Goal: Task Accomplishment & Management: Use online tool/utility

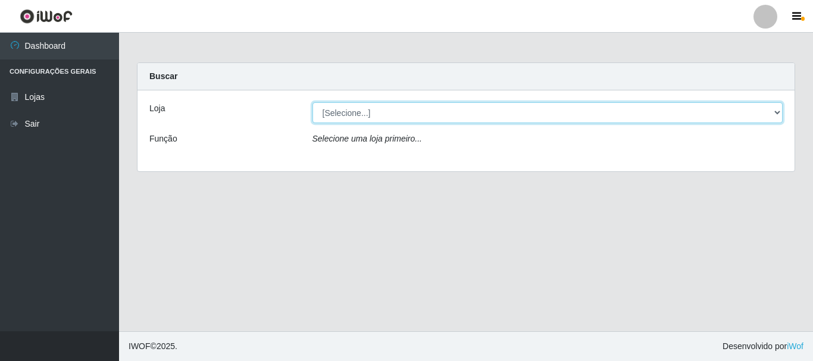
click at [774, 111] on select "[Selecione...] Nordestão - Alecrim" at bounding box center [548, 112] width 471 height 21
select select "453"
click at [313, 102] on select "[Selecione...] Nordestão - Alecrim" at bounding box center [548, 112] width 471 height 21
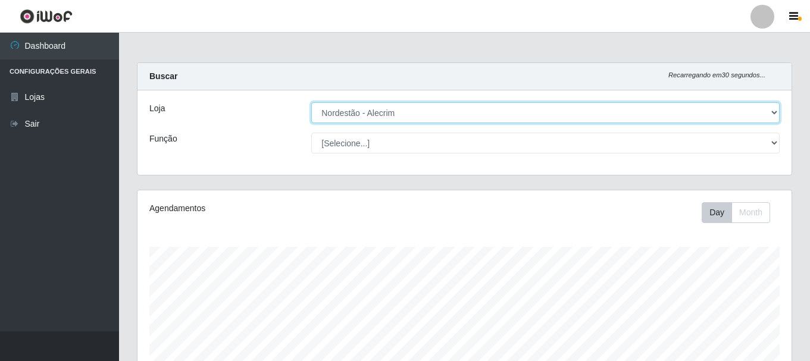
scroll to position [247, 654]
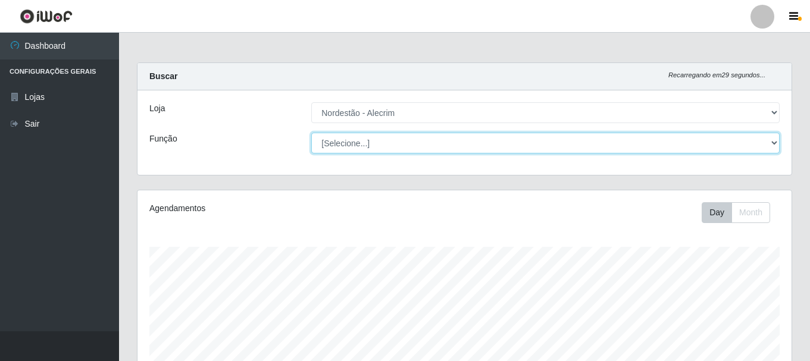
click at [777, 144] on select "[Selecione...] Balconista + Balconista de Padaria Balconista de Padaria ++ Emba…" at bounding box center [545, 143] width 469 height 21
select select "1"
click at [311, 133] on select "[Selecione...] Balconista + Balconista de Padaria Balconista de Padaria ++ Emba…" at bounding box center [545, 143] width 469 height 21
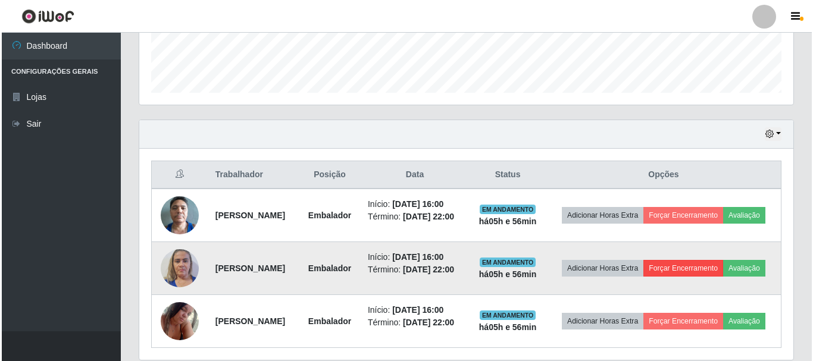
scroll to position [357, 0]
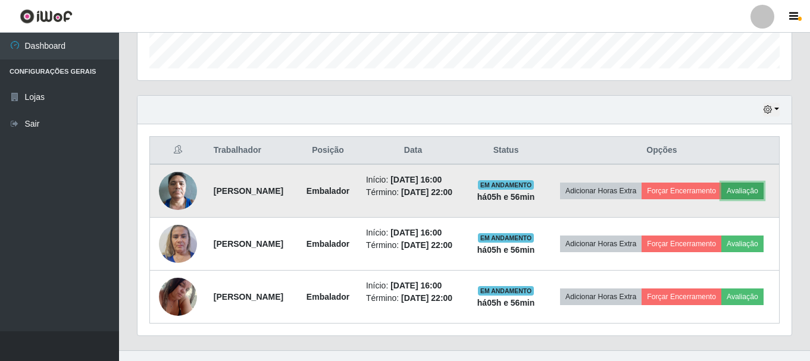
click at [722, 199] on button "Avaliação" at bounding box center [743, 191] width 42 height 17
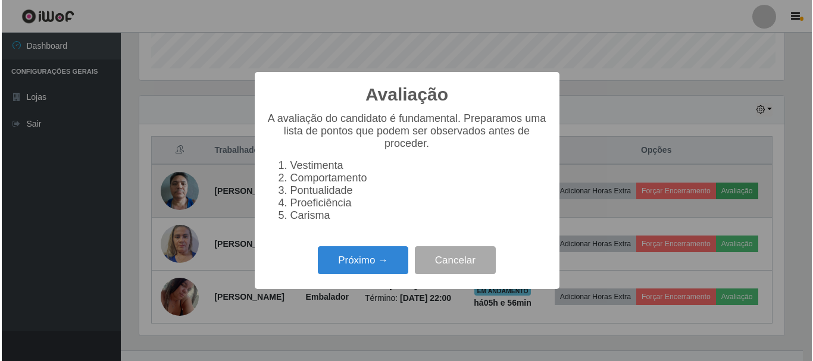
scroll to position [247, 648]
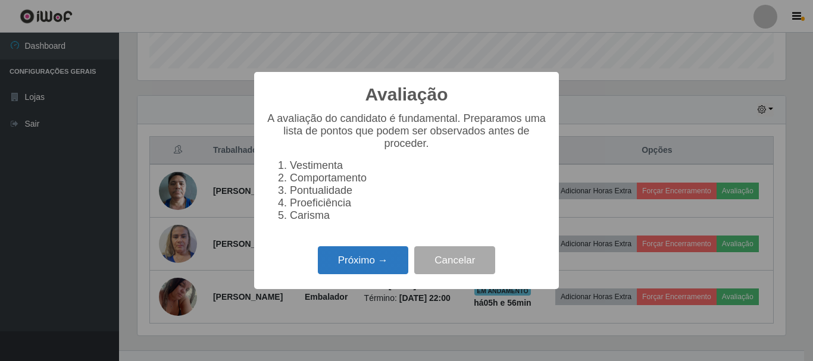
click at [387, 266] on button "Próximo →" at bounding box center [363, 261] width 91 height 28
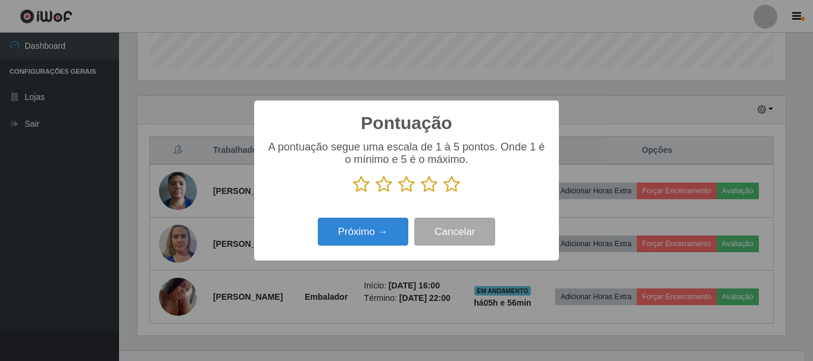
click at [451, 186] on icon at bounding box center [452, 185] width 17 height 18
click at [444, 194] on input "radio" at bounding box center [444, 194] width 0 height 0
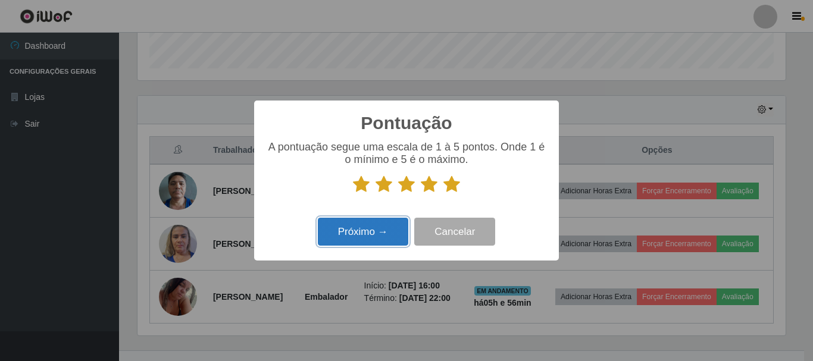
click at [370, 235] on button "Próximo →" at bounding box center [363, 232] width 91 height 28
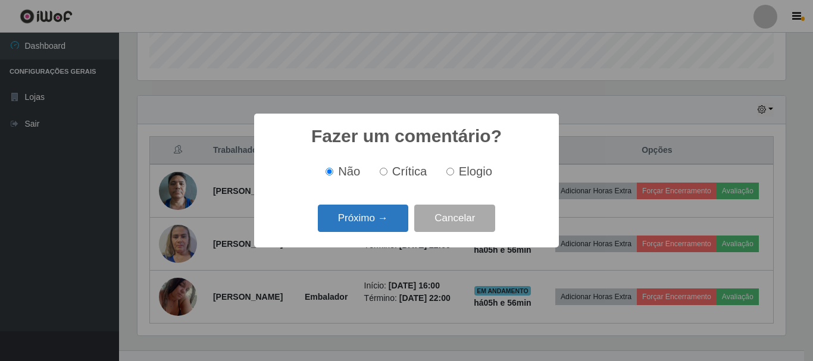
click at [388, 216] on button "Próximo →" at bounding box center [363, 219] width 91 height 28
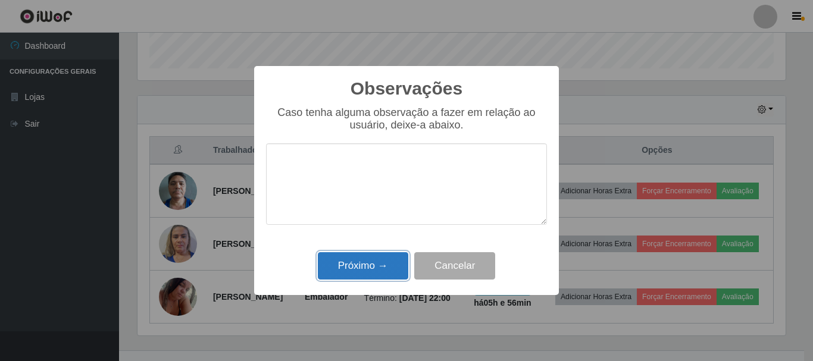
click at [379, 270] on button "Próximo →" at bounding box center [363, 266] width 91 height 28
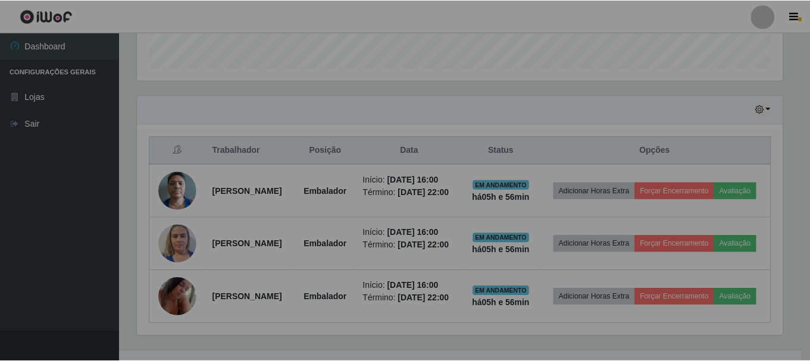
scroll to position [247, 654]
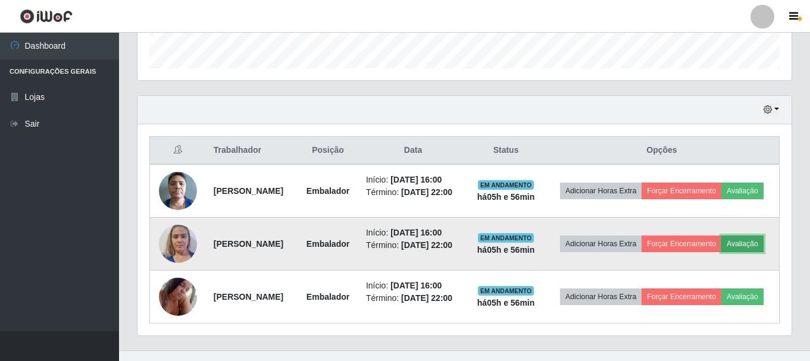
click at [722, 252] on button "Avaliação" at bounding box center [743, 244] width 42 height 17
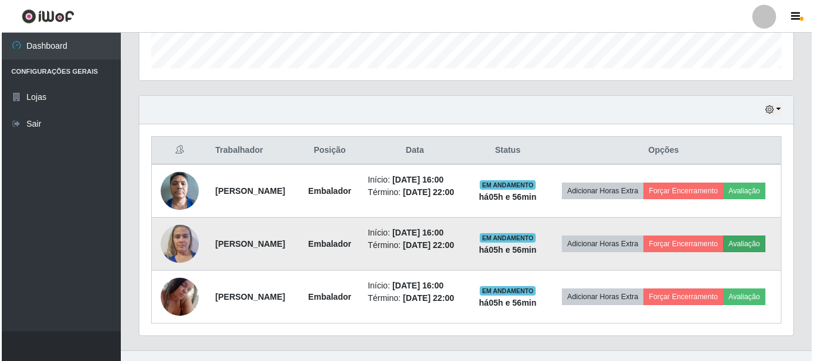
scroll to position [247, 648]
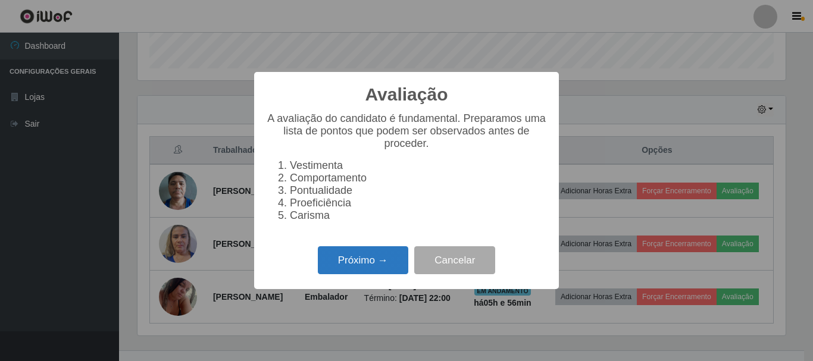
click at [388, 270] on button "Próximo →" at bounding box center [363, 261] width 91 height 28
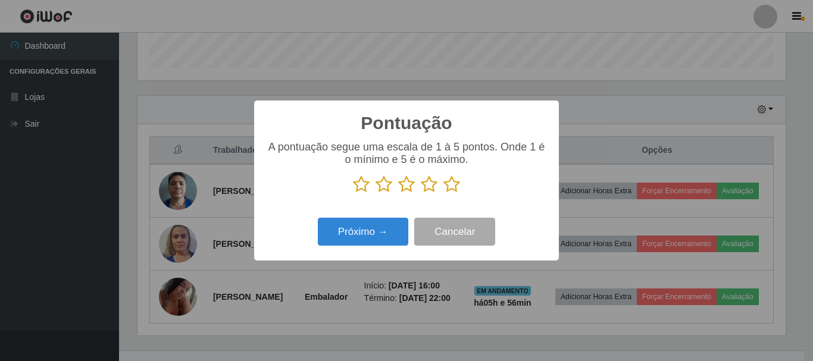
scroll to position [595211, 594810]
click at [454, 188] on icon at bounding box center [452, 185] width 17 height 18
click at [444, 194] on input "radio" at bounding box center [444, 194] width 0 height 0
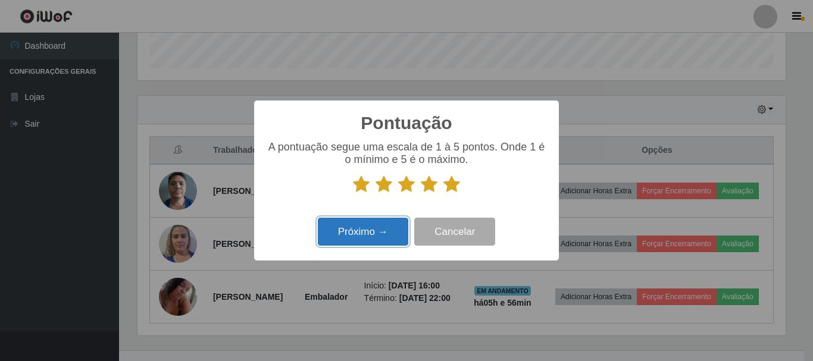
click at [344, 226] on button "Próximo →" at bounding box center [363, 232] width 91 height 28
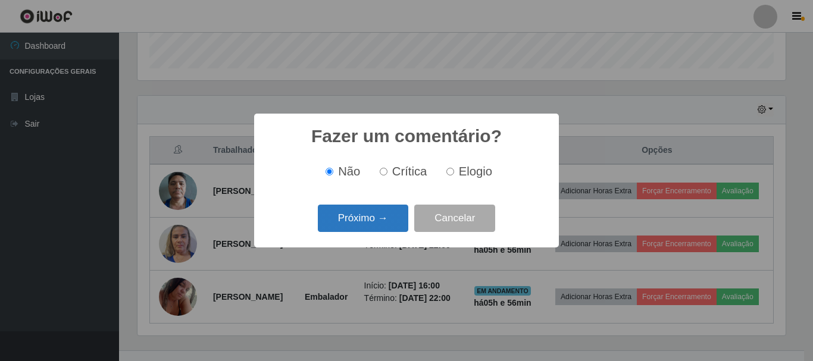
click at [385, 219] on button "Próximo →" at bounding box center [363, 219] width 91 height 28
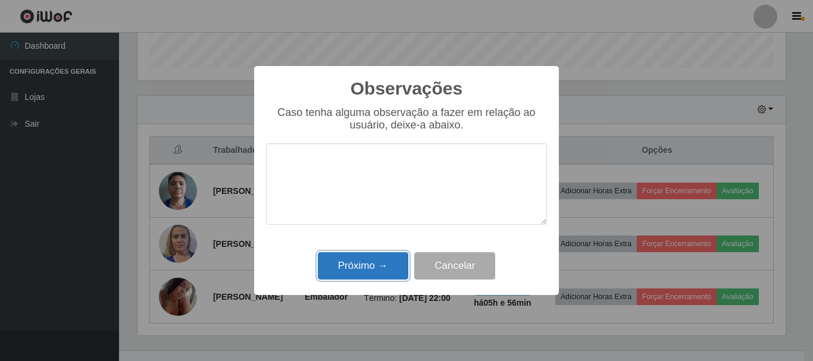
click at [376, 268] on button "Próximo →" at bounding box center [363, 266] width 91 height 28
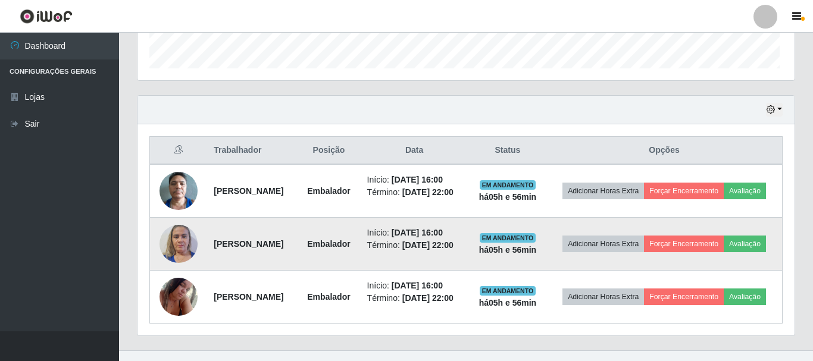
scroll to position [247, 654]
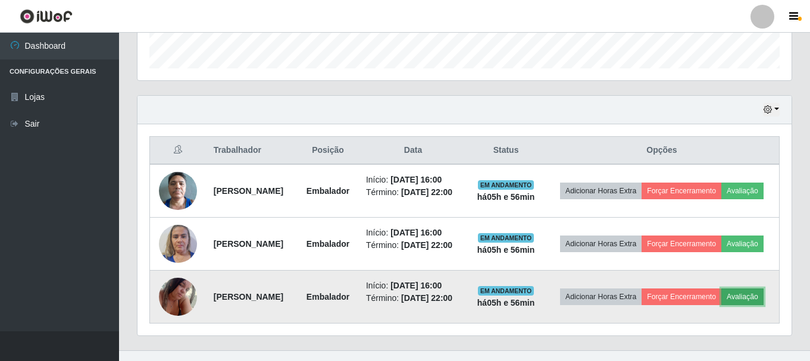
click at [722, 305] on button "Avaliação" at bounding box center [743, 297] width 42 height 17
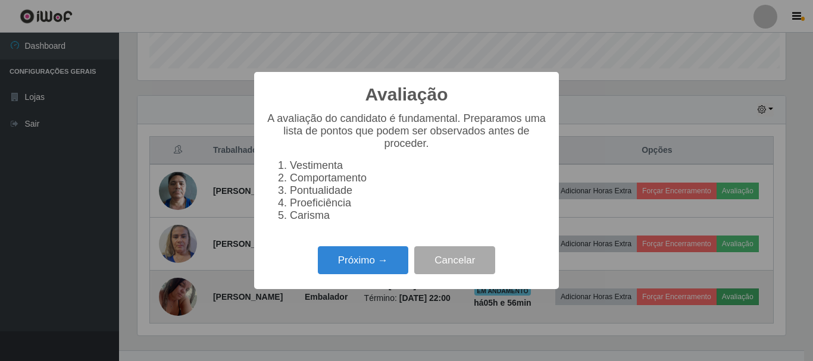
scroll to position [247, 648]
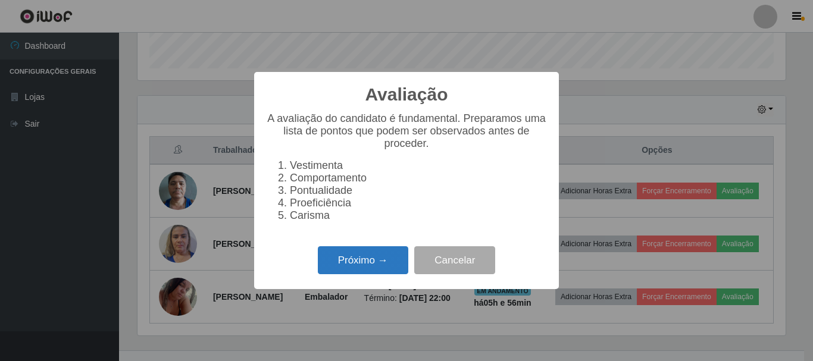
click at [368, 270] on button "Próximo →" at bounding box center [363, 261] width 91 height 28
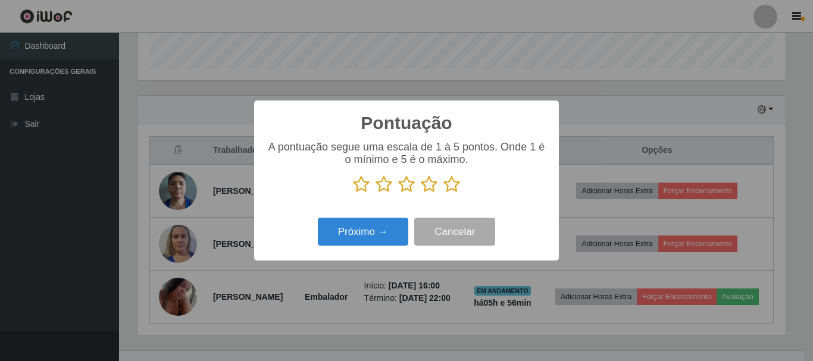
click at [453, 183] on icon at bounding box center [452, 185] width 17 height 18
click at [444, 194] on input "radio" at bounding box center [444, 194] width 0 height 0
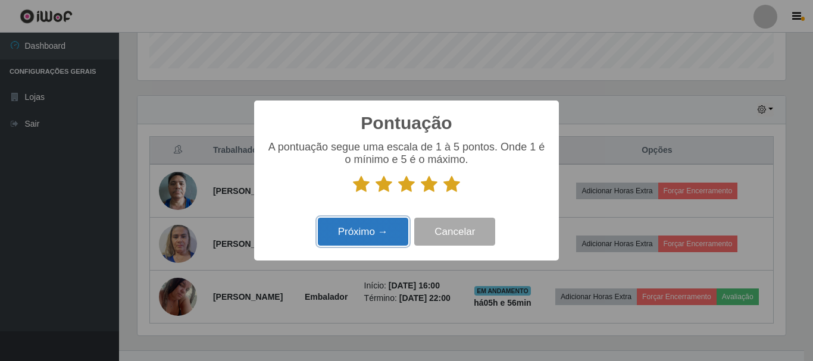
click at [345, 239] on button "Próximo →" at bounding box center [363, 232] width 91 height 28
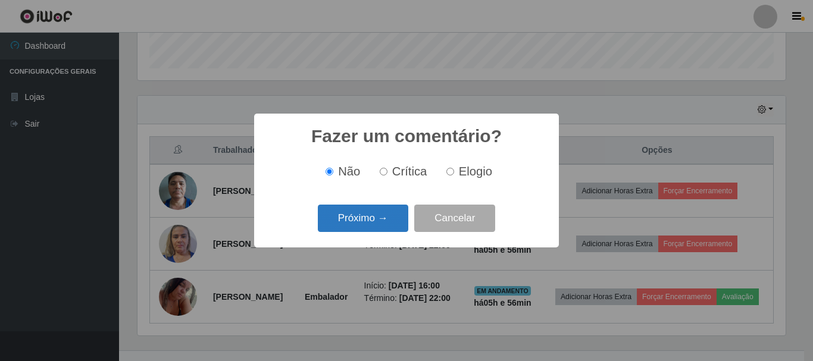
click at [382, 225] on button "Próximo →" at bounding box center [363, 219] width 91 height 28
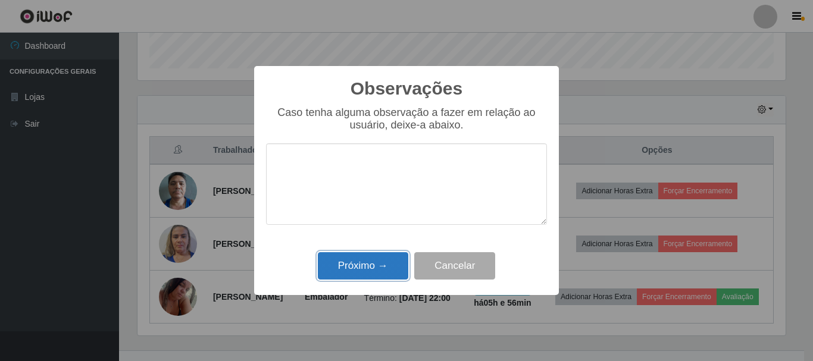
click at [378, 267] on button "Próximo →" at bounding box center [363, 266] width 91 height 28
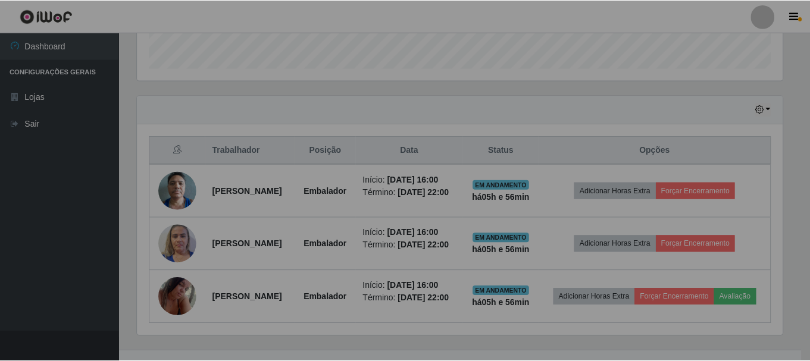
scroll to position [247, 654]
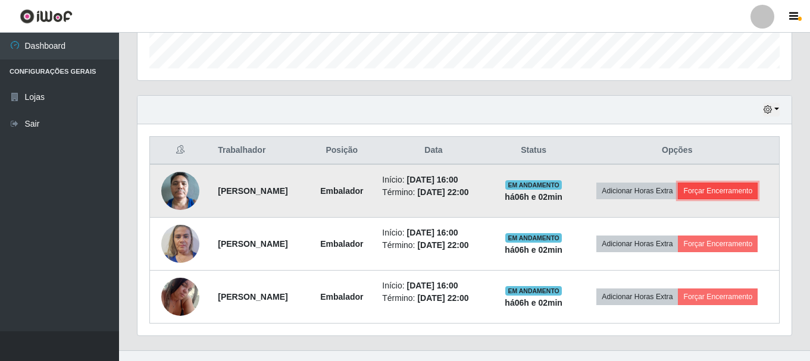
click at [751, 191] on button "Forçar Encerramento" at bounding box center [718, 191] width 80 height 17
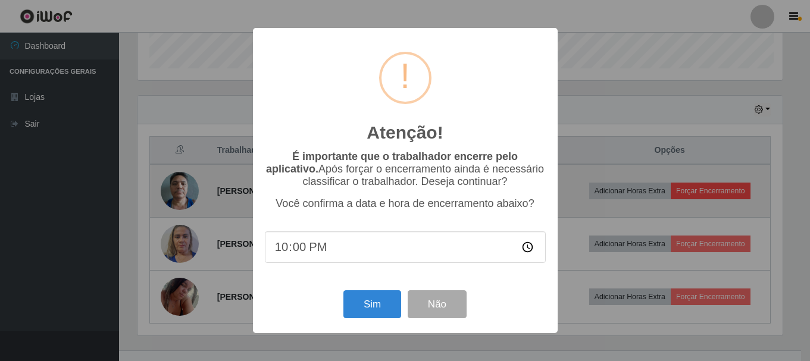
scroll to position [247, 648]
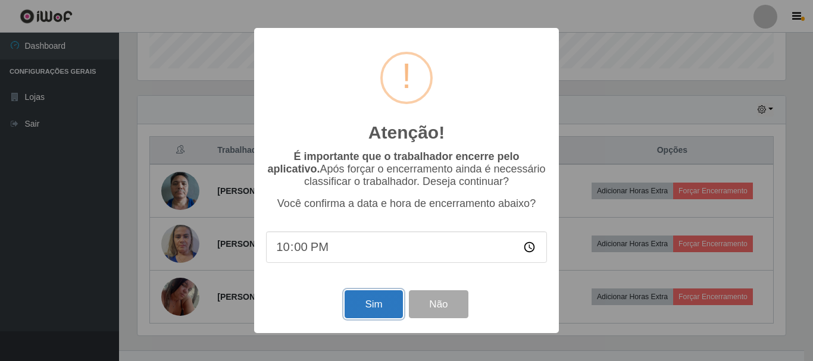
click at [372, 297] on button "Sim" at bounding box center [374, 305] width 58 height 28
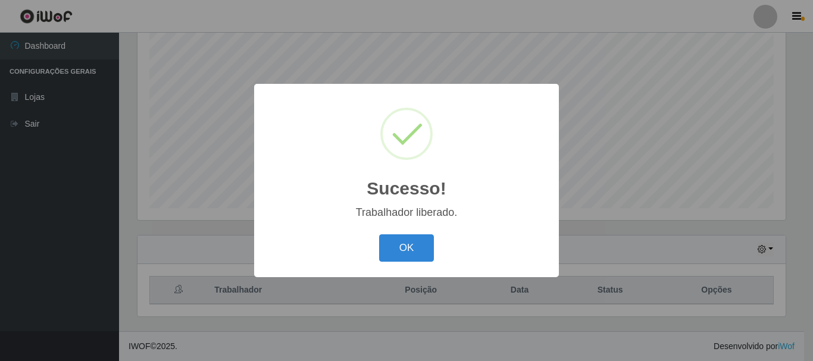
click at [729, 245] on div "Sucesso! × Trabalhador liberado. OK Cancel" at bounding box center [406, 180] width 813 height 361
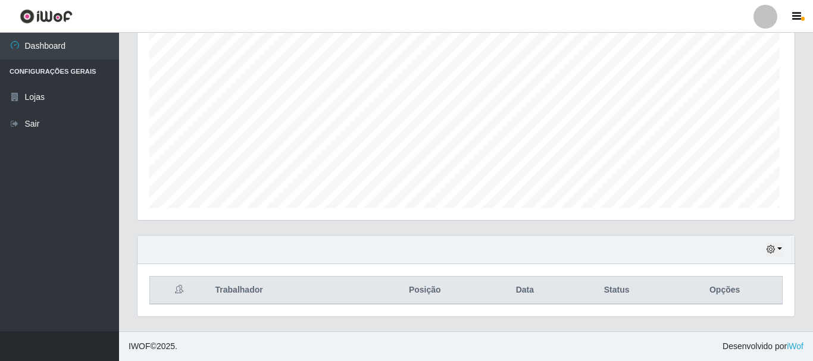
scroll to position [247, 654]
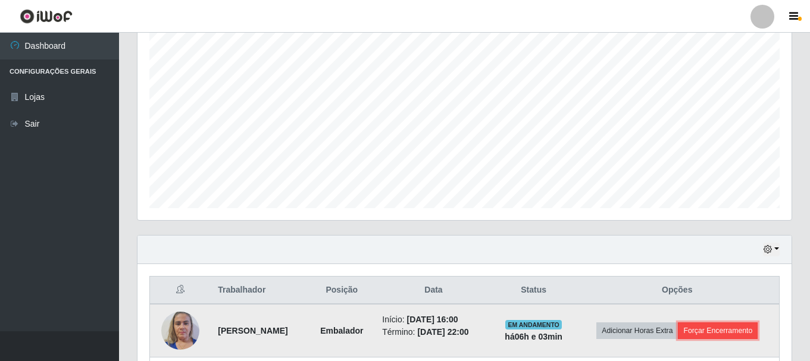
click at [741, 329] on button "Forçar Encerramento" at bounding box center [718, 331] width 80 height 17
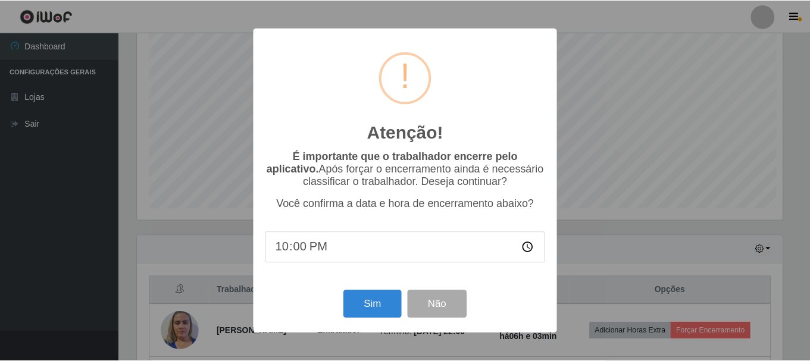
scroll to position [247, 648]
click at [373, 300] on button "Sim" at bounding box center [374, 305] width 58 height 28
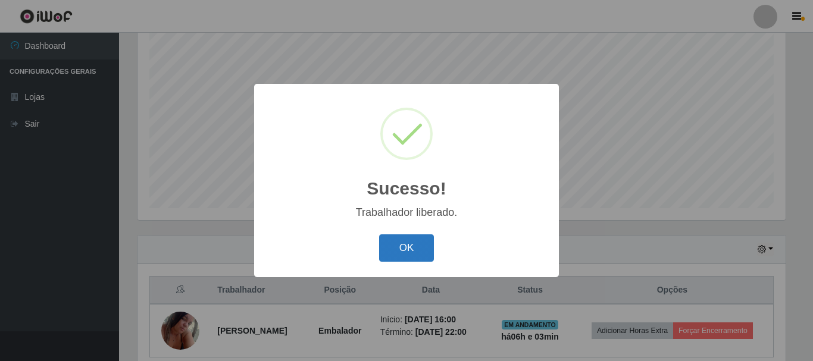
click at [408, 253] on button "OK" at bounding box center [406, 249] width 55 height 28
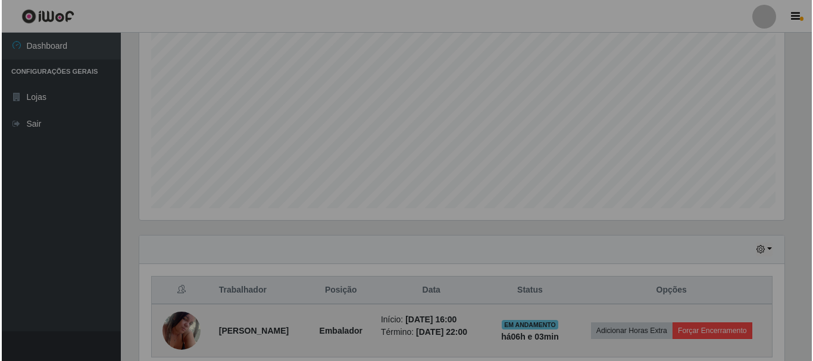
scroll to position [247, 654]
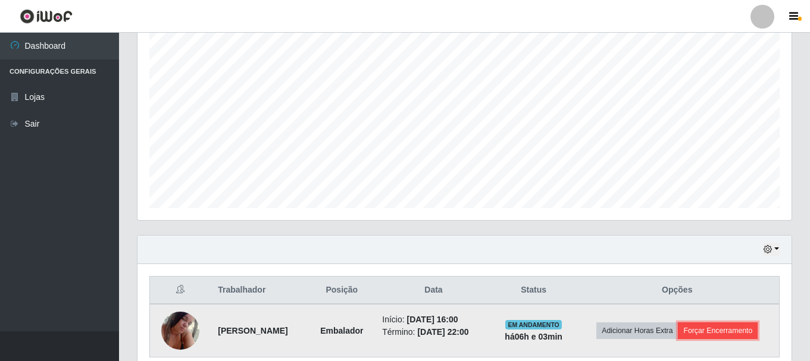
click at [739, 335] on button "Forçar Encerramento" at bounding box center [718, 331] width 80 height 17
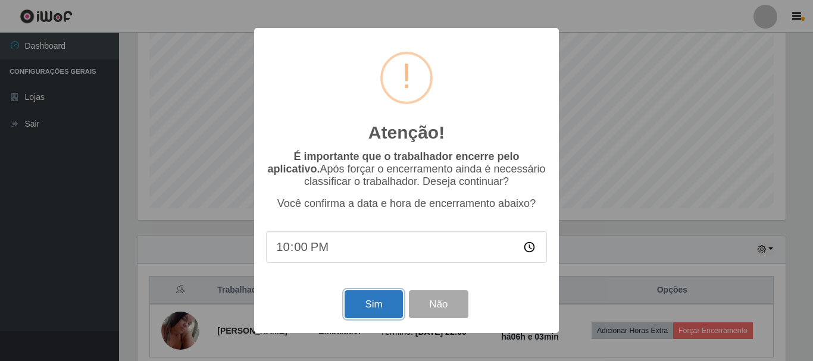
click at [370, 304] on button "Sim" at bounding box center [374, 305] width 58 height 28
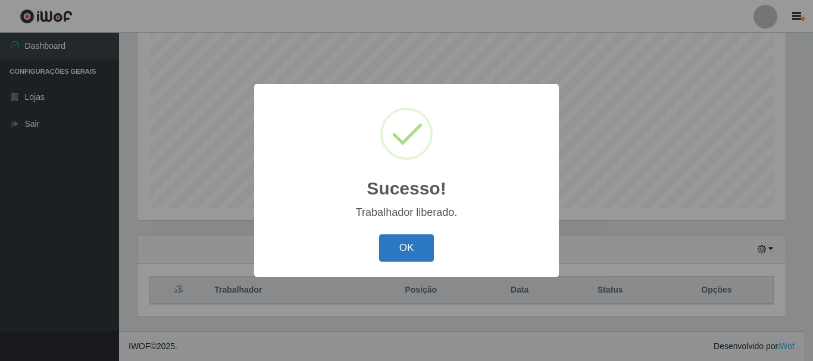
click at [405, 247] on button "OK" at bounding box center [406, 249] width 55 height 28
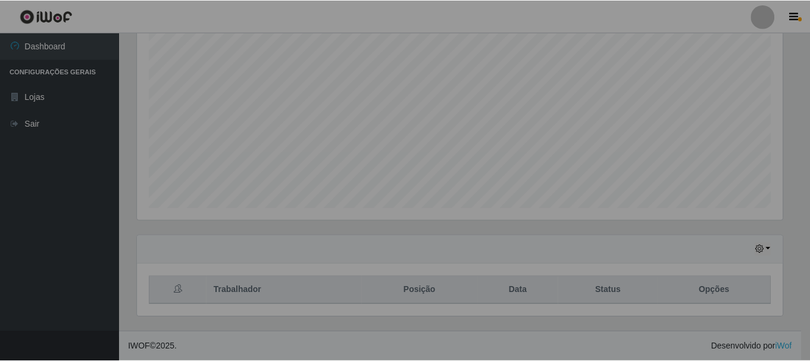
scroll to position [247, 654]
